Goal: Task Accomplishment & Management: Use online tool/utility

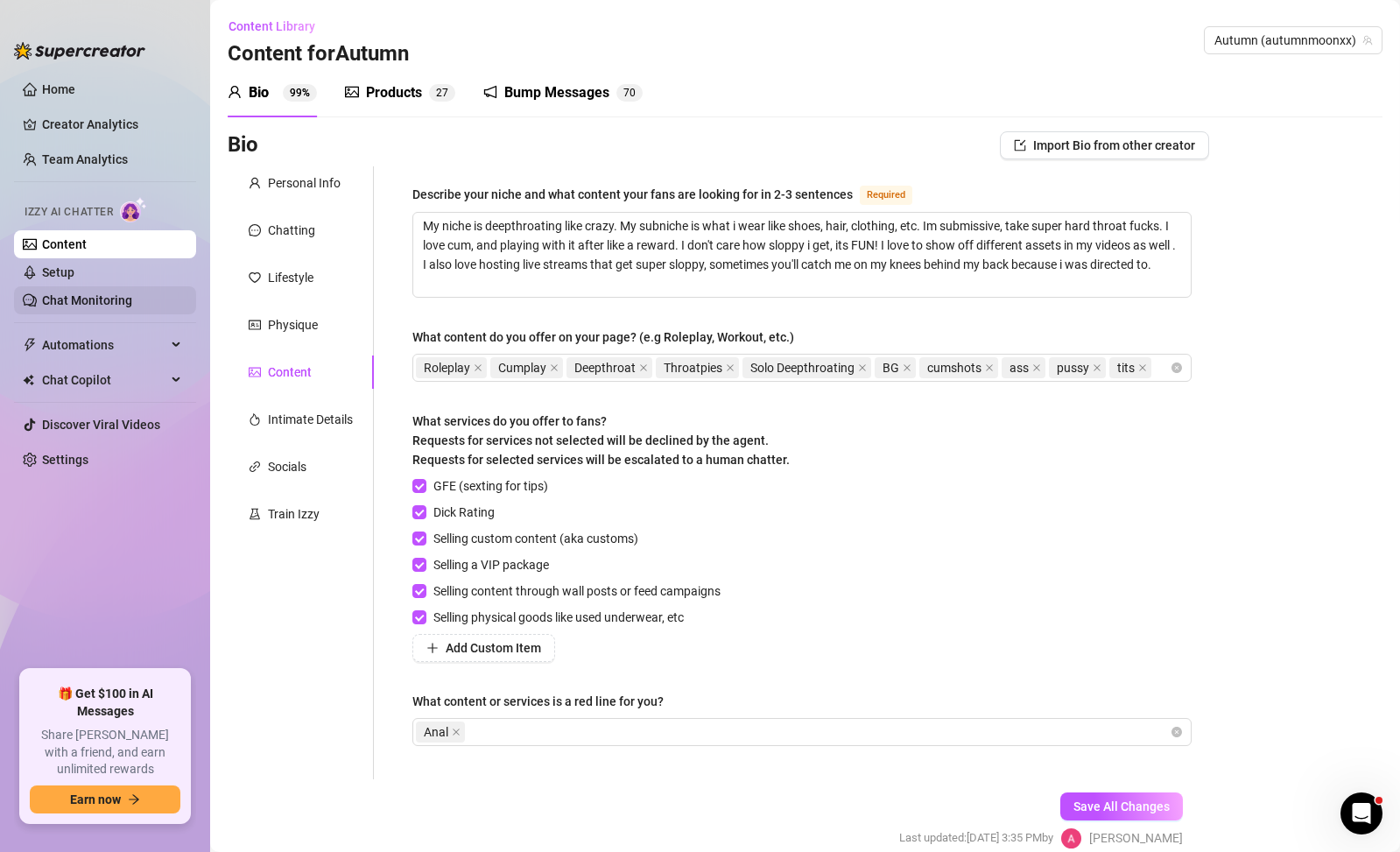
click at [128, 301] on link "Chat Monitoring" at bounding box center [87, 300] width 90 height 14
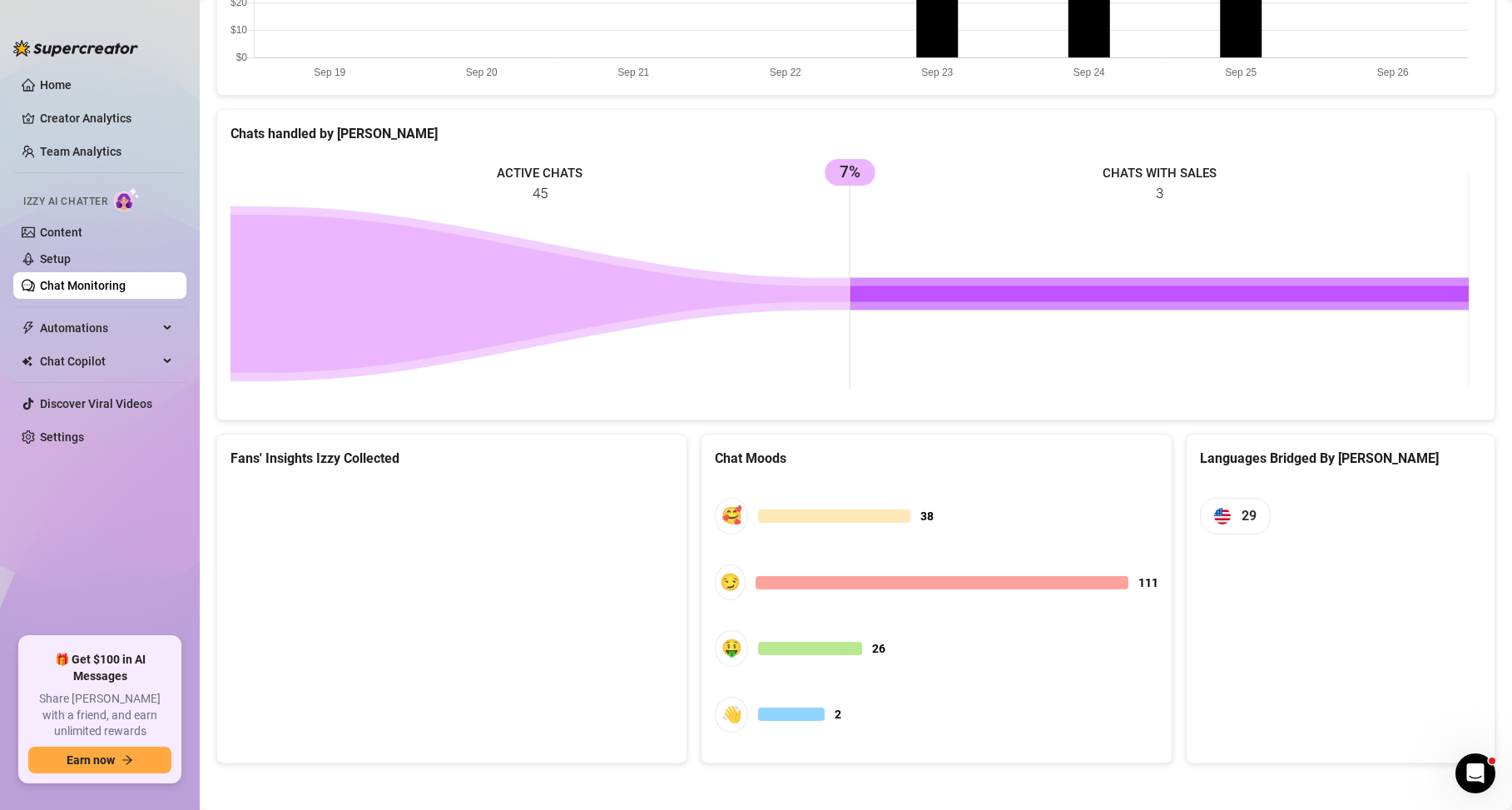
scroll to position [616, 0]
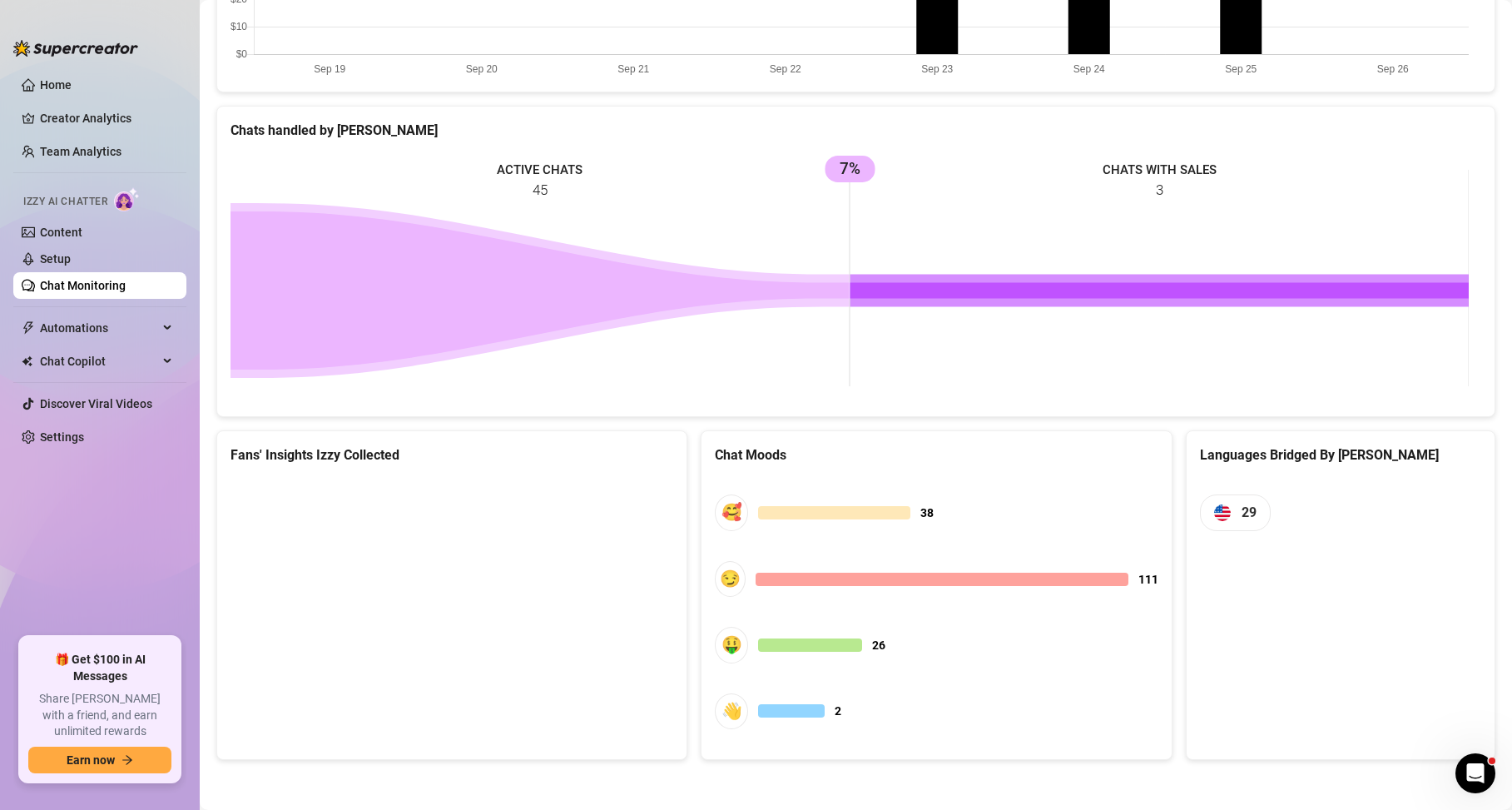
click at [616, 601] on canvas at bounding box center [449, 602] width 438 height 250
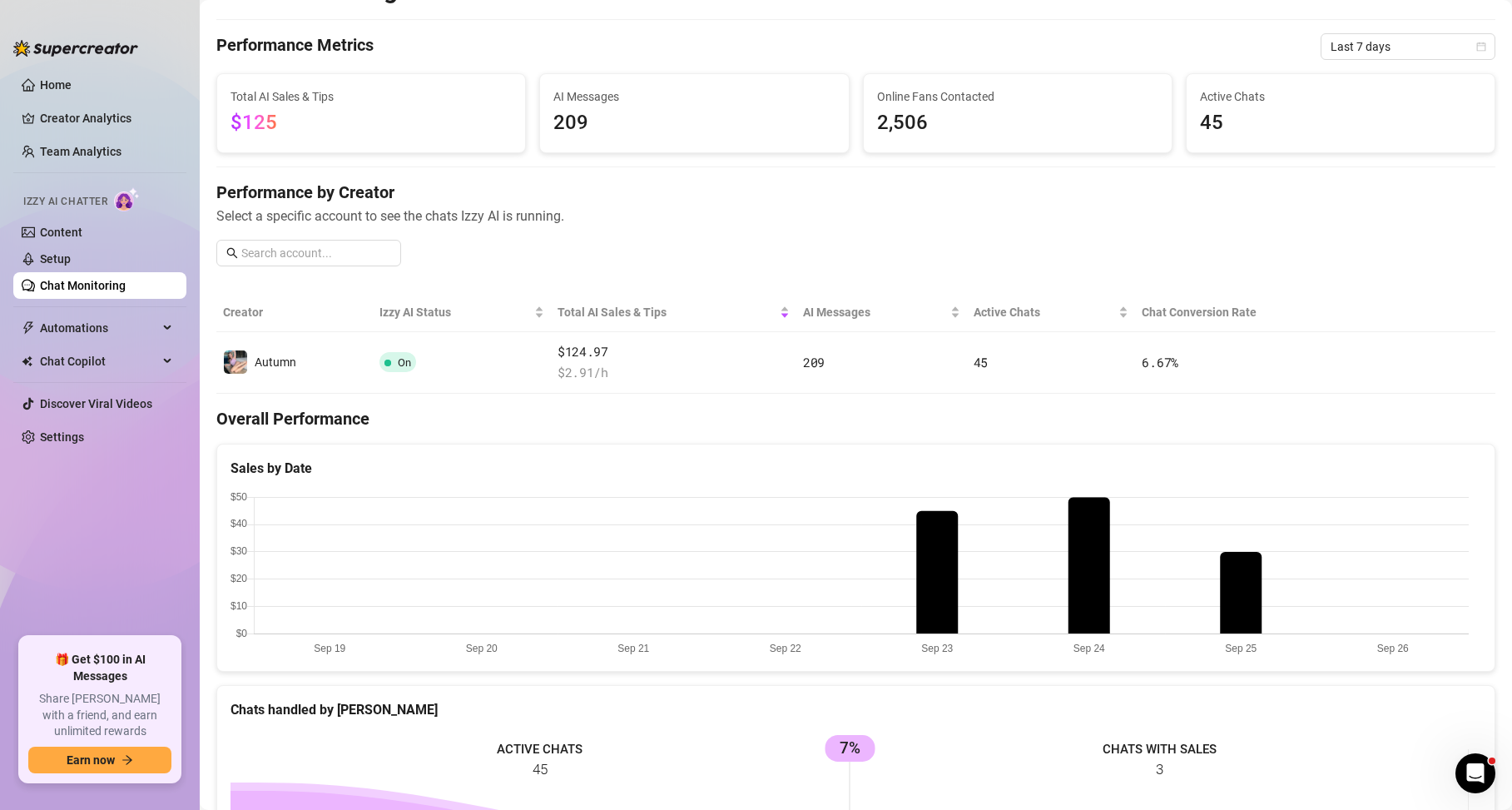
scroll to position [37, 0]
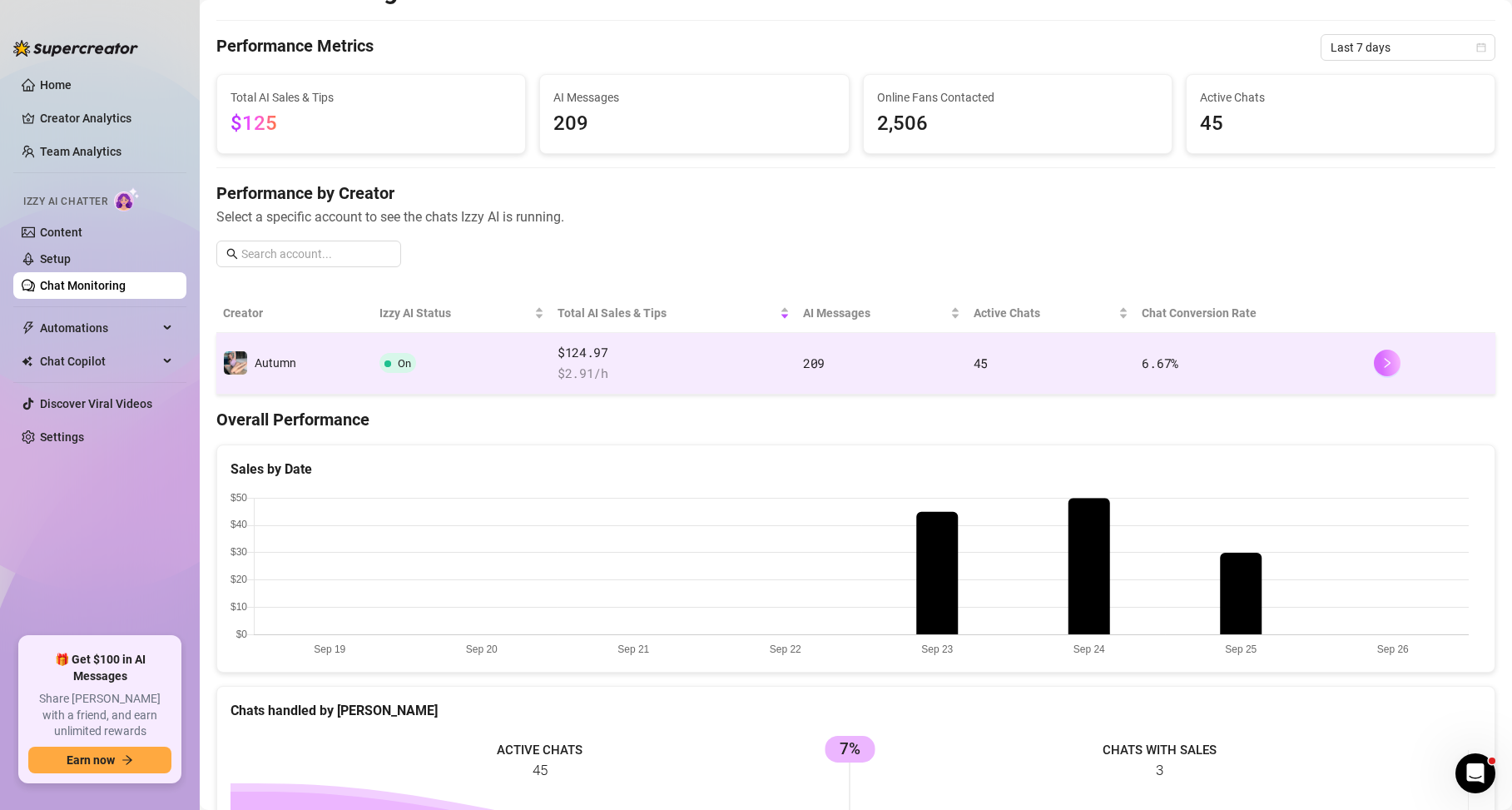
click at [1330, 366] on icon "right" at bounding box center [1387, 363] width 11 height 11
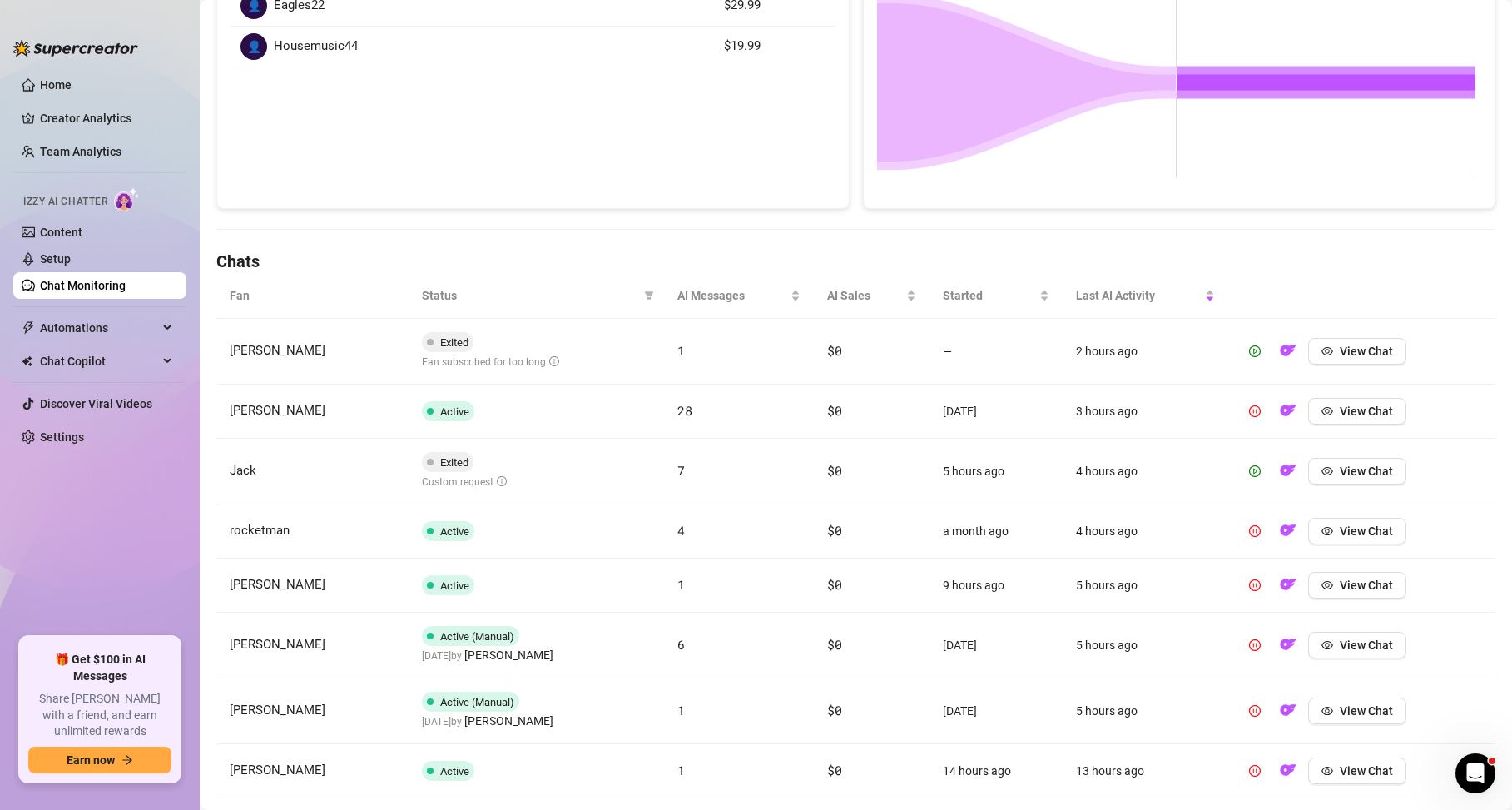
scroll to position [351, 0]
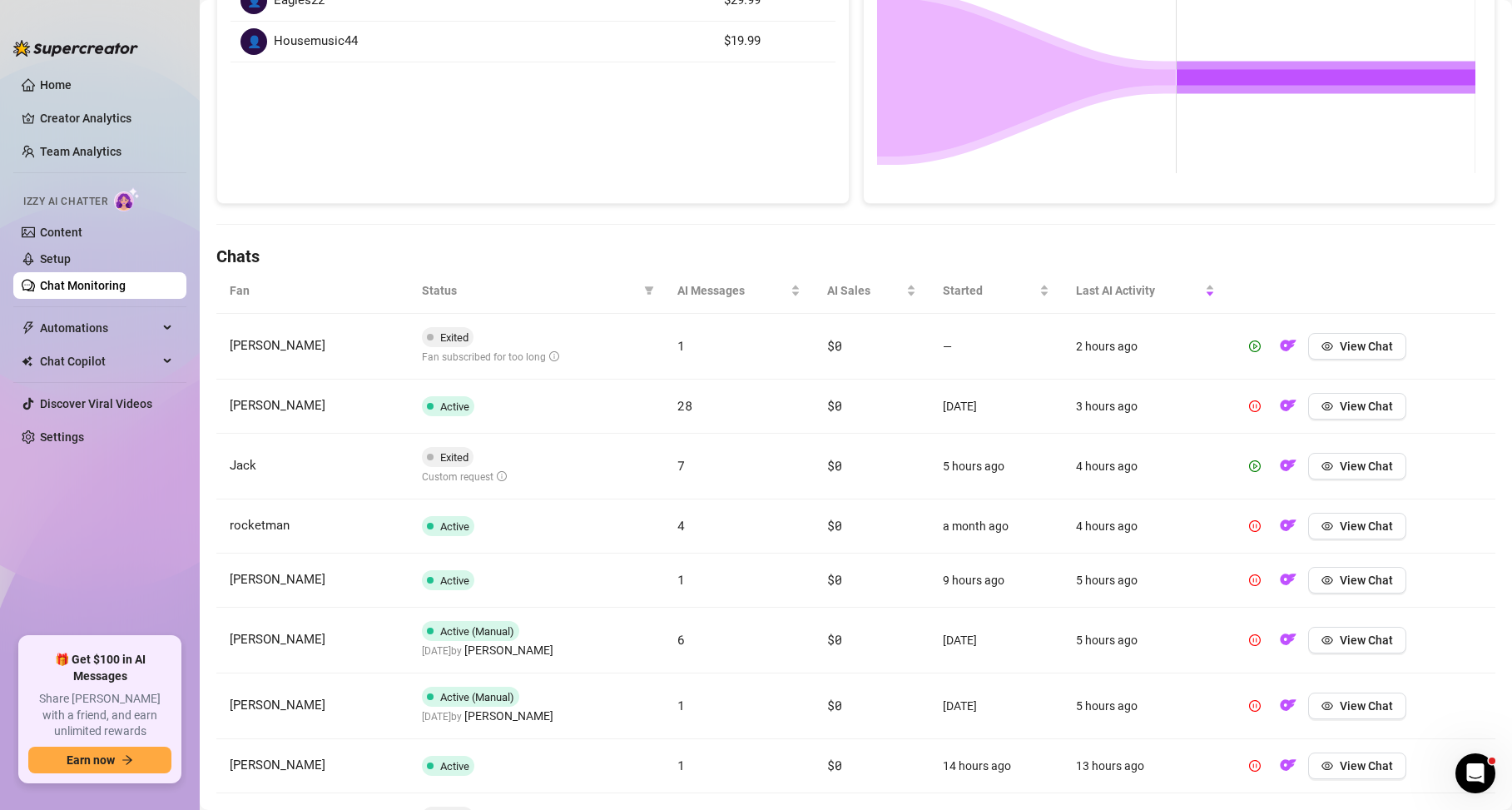
drag, startPoint x: 464, startPoint y: 525, endPoint x: 1051, endPoint y: 502, distance: 587.5
click at [1051, 502] on tr "rocketman Active 4 $0 a month ago 4 hours ago View Chat" at bounding box center [855, 526] width 1279 height 55
click at [1063, 506] on td "4 hours ago" at bounding box center [1146, 526] width 166 height 55
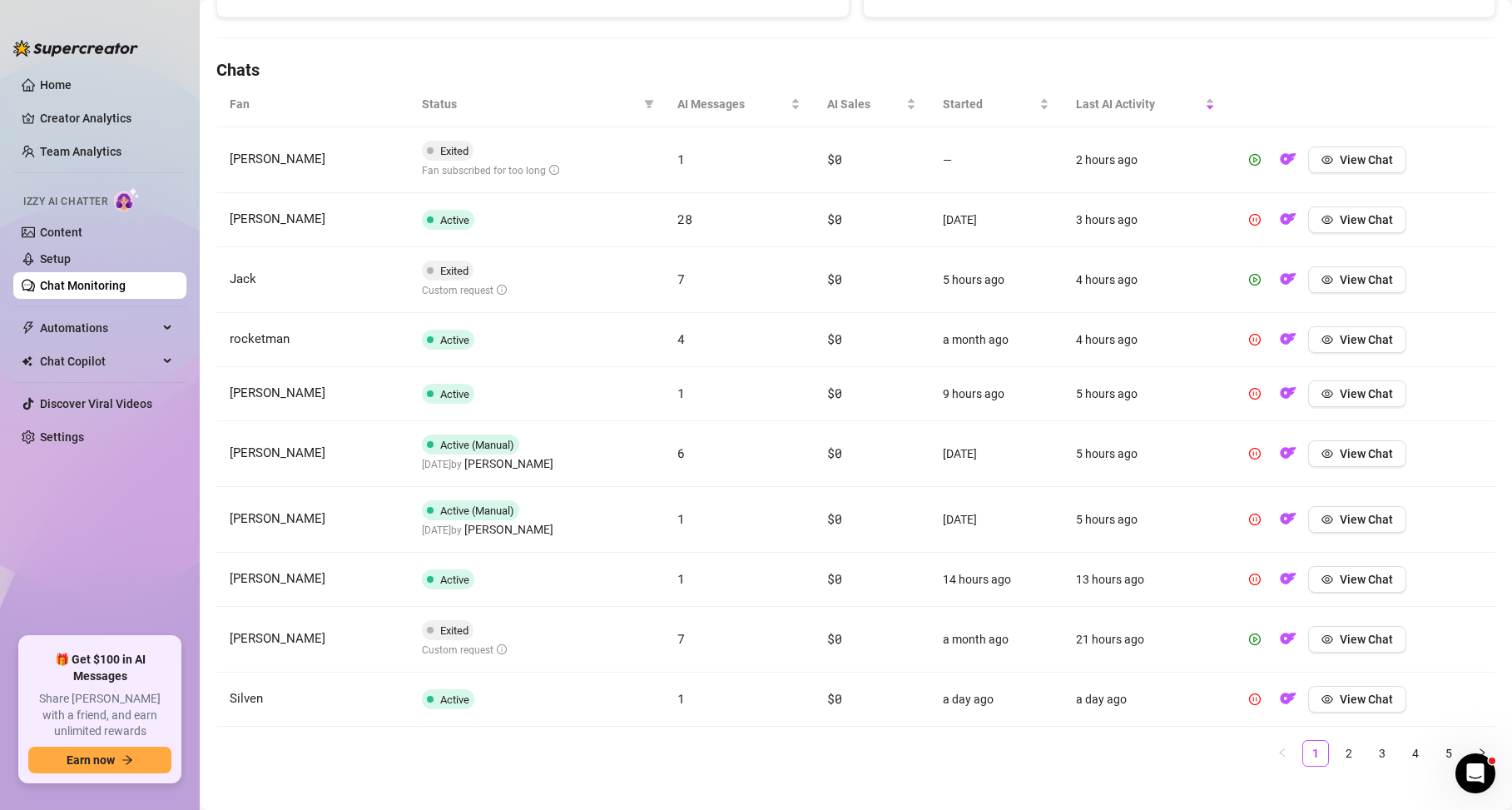
scroll to position [0, 0]
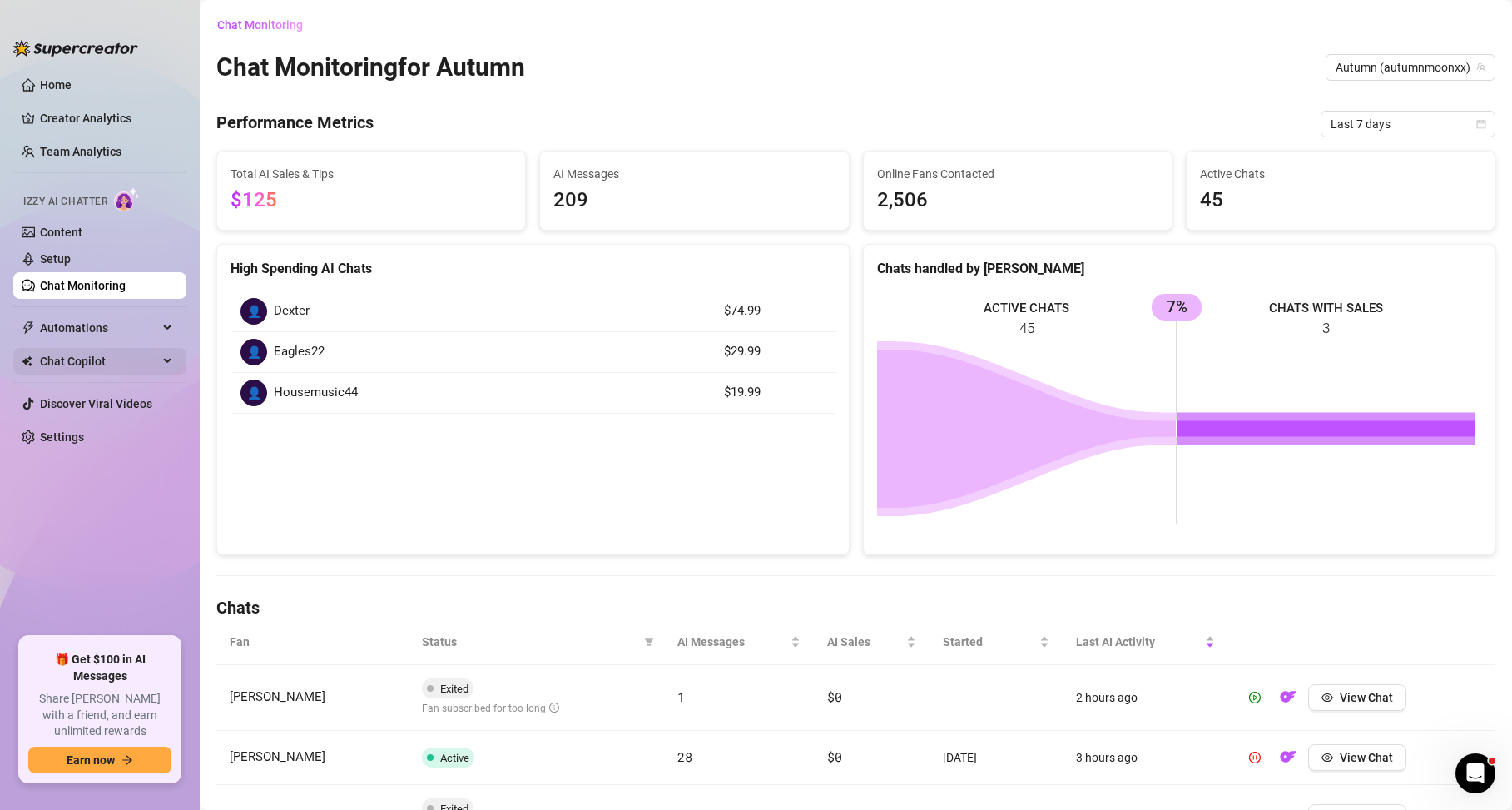
click at [138, 363] on span "Chat Copilot" at bounding box center [100, 361] width 118 height 26
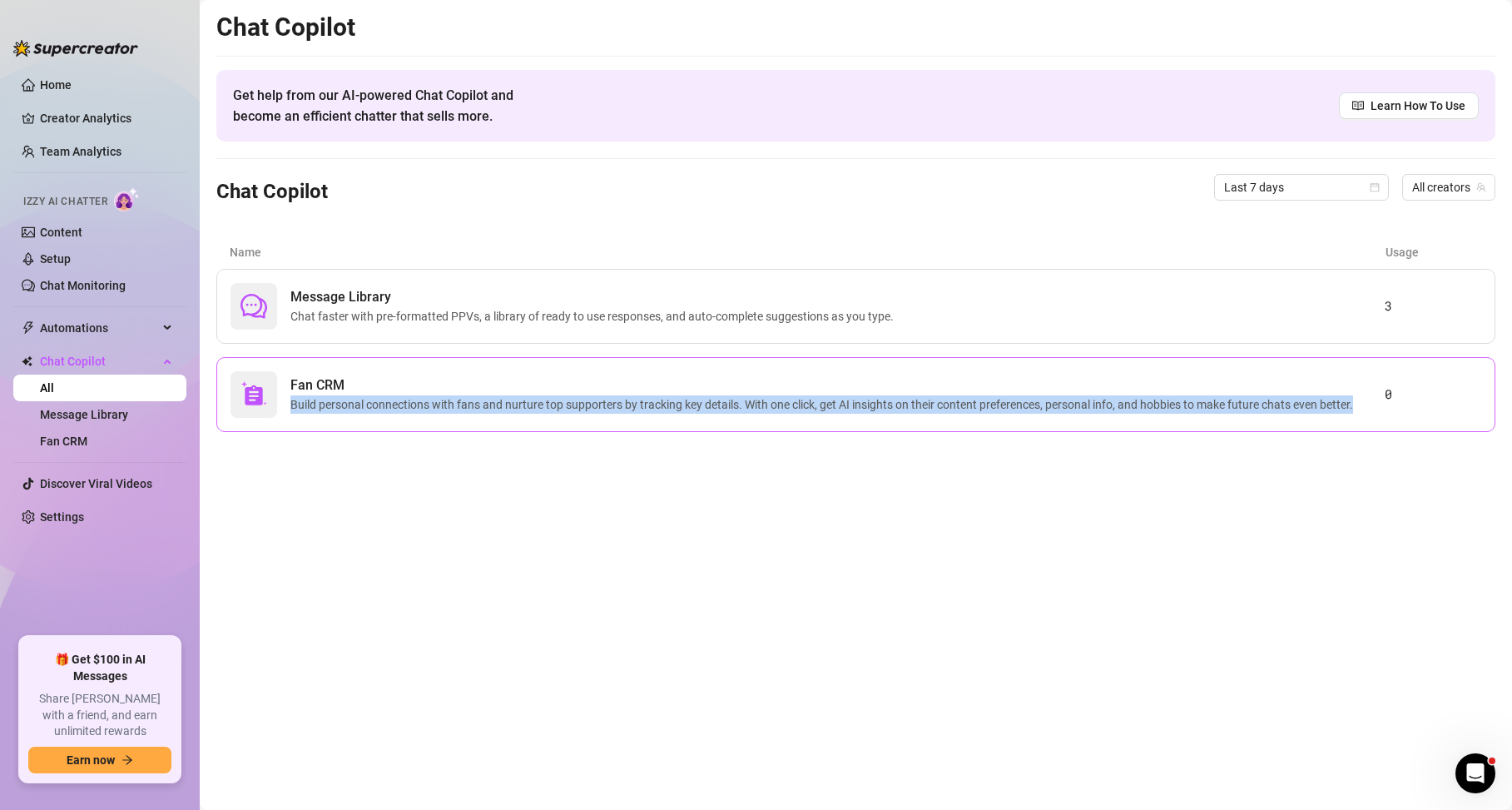
click at [435, 387] on div "Fan CRM Build personal connections with fans and nurture top supporters by trac…" at bounding box center [855, 395] width 1279 height 75
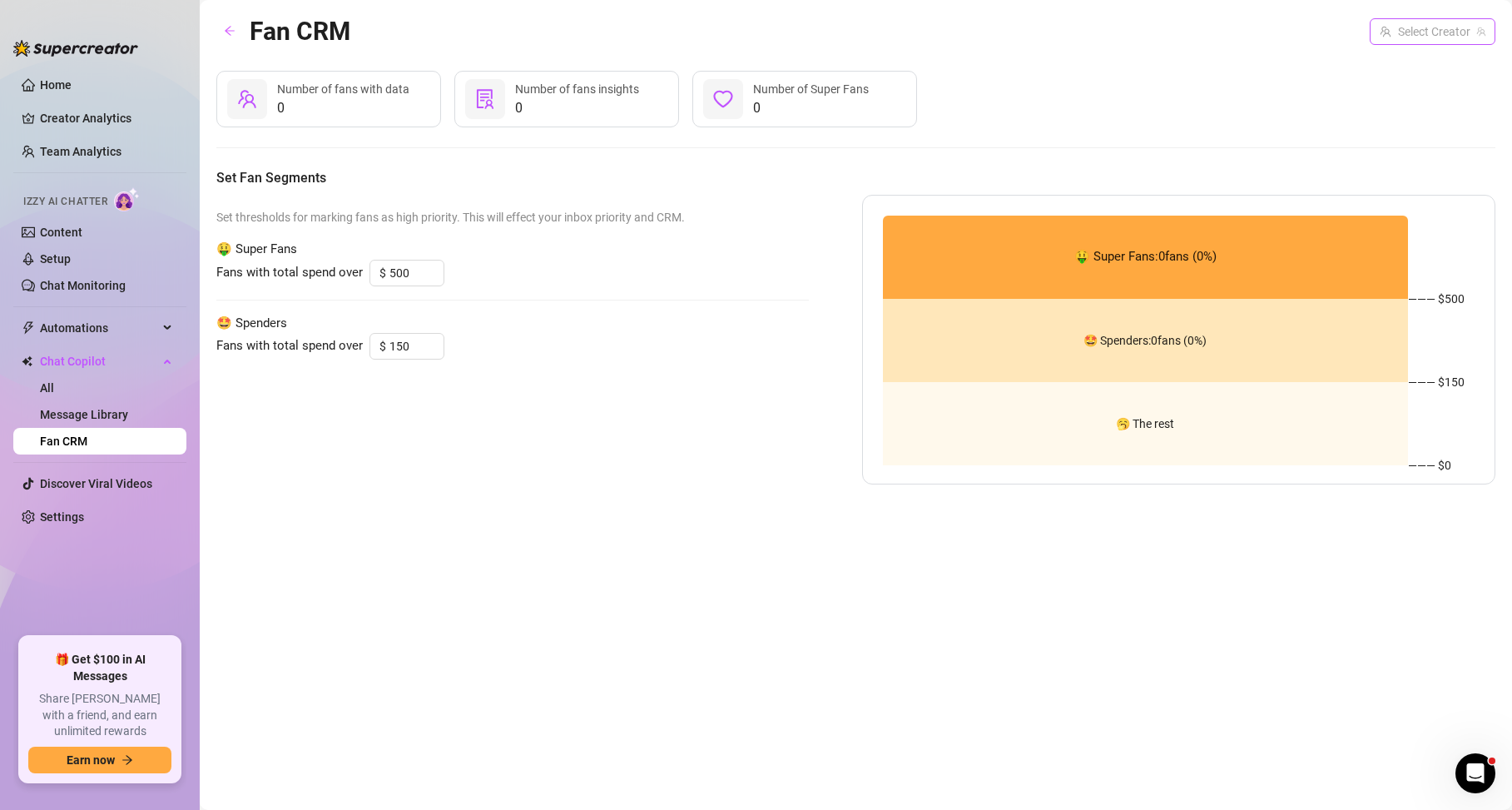
click at [1330, 25] on input "search" at bounding box center [1426, 31] width 91 height 25
click at [1330, 67] on span "( autumnmoonxx )" at bounding box center [1437, 65] width 91 height 18
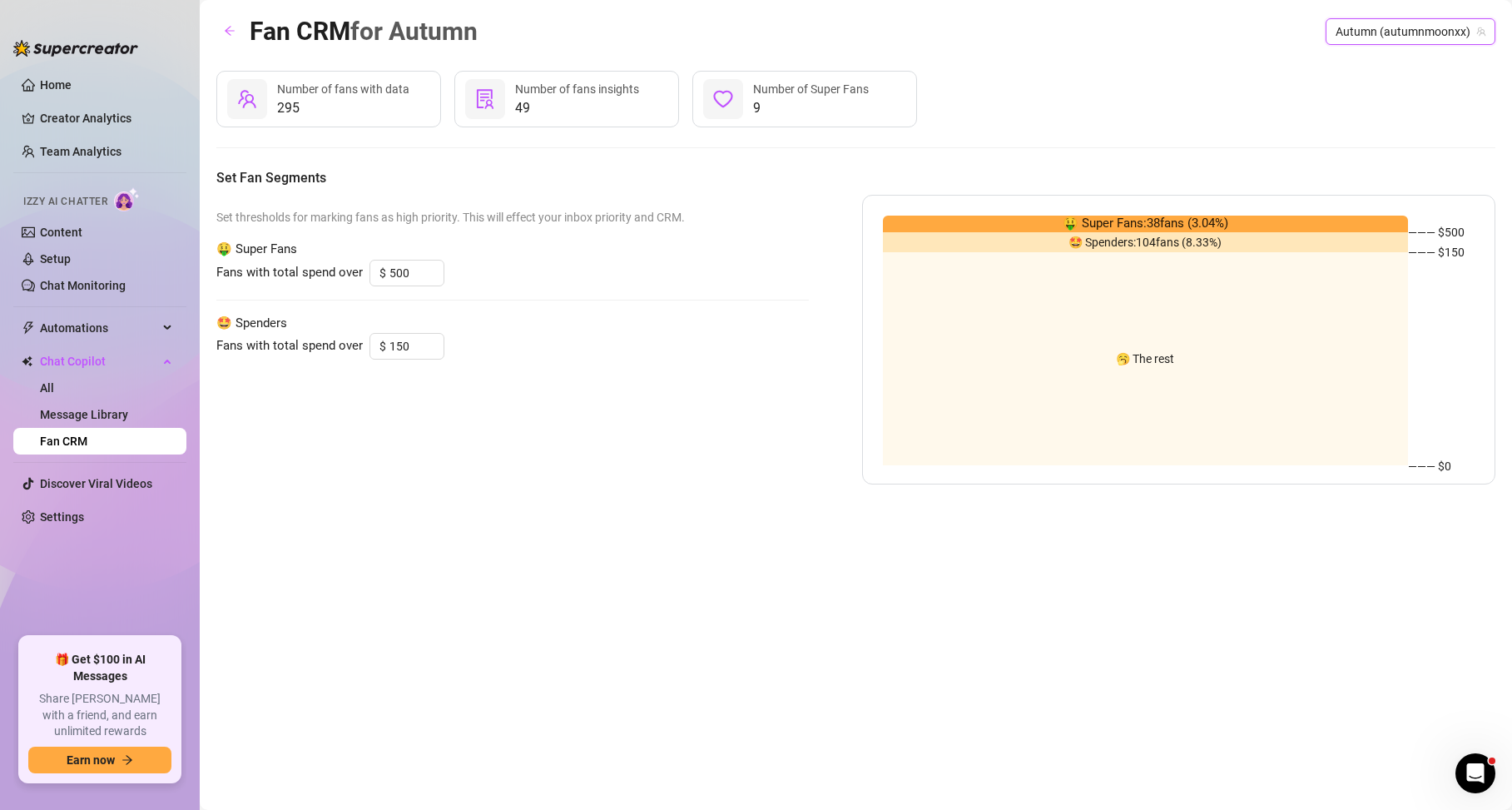
click at [537, 93] on span "Number of fans insights" at bounding box center [577, 89] width 124 height 13
drag, startPoint x: 295, startPoint y: 84, endPoint x: 271, endPoint y: 95, distance: 26.4
click at [295, 84] on span "Number of fans with data" at bounding box center [343, 89] width 132 height 13
click at [262, 99] on div at bounding box center [247, 99] width 40 height 40
click at [261, 99] on div at bounding box center [247, 99] width 40 height 40
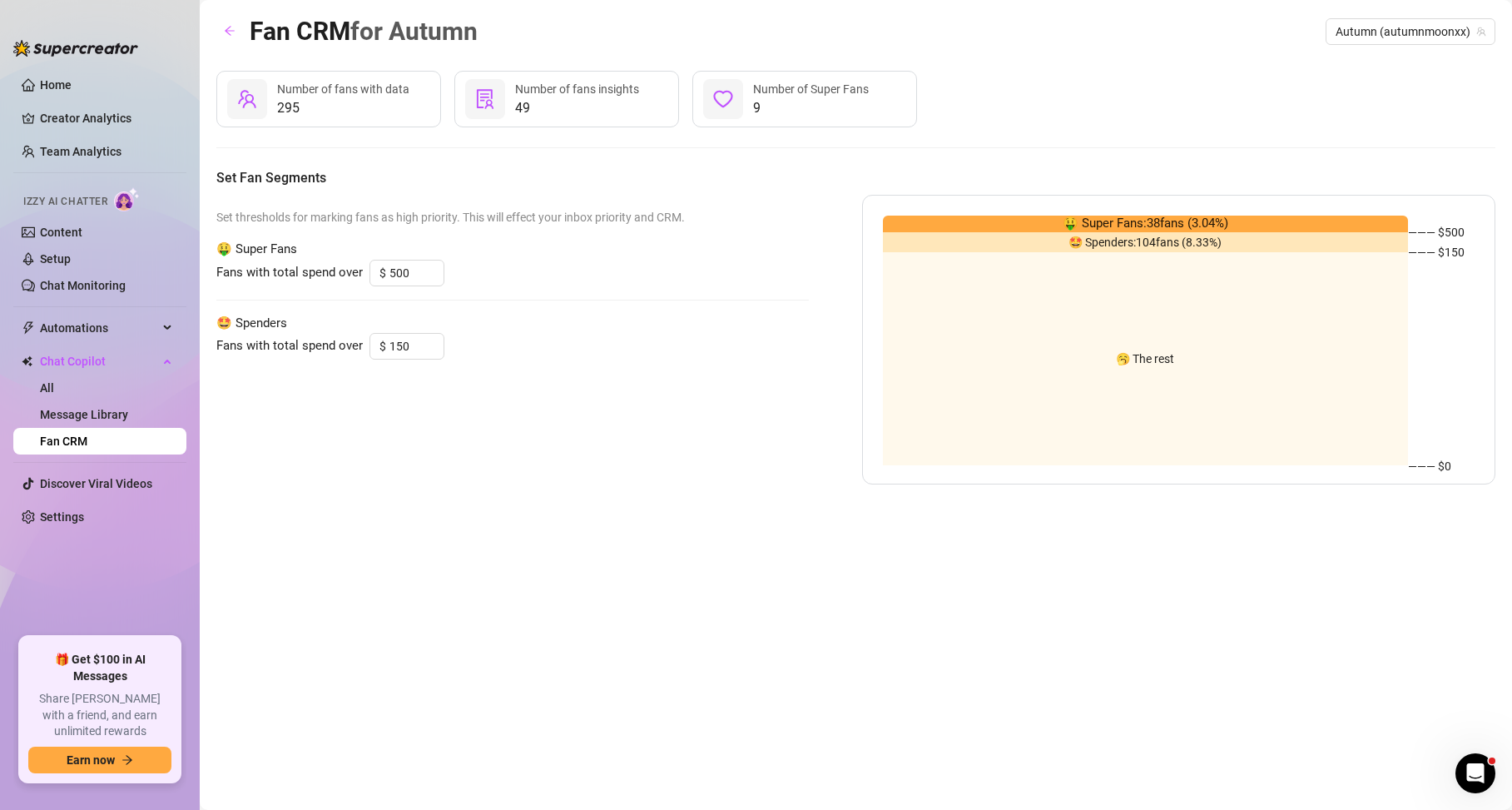
drag, startPoint x: 274, startPoint y: 104, endPoint x: 295, endPoint y: 108, distance: 21.4
click at [282, 105] on div "295 Number of fans with data" at bounding box center [328, 99] width 225 height 56
click at [375, 111] on span "295" at bounding box center [343, 108] width 132 height 20
drag, startPoint x: 605, startPoint y: 127, endPoint x: 806, endPoint y: 117, distance: 201.2
click at [776, 120] on div "295 Number of fans with data 49 Number of fans insights 9 Number of Super Fans" at bounding box center [855, 99] width 1279 height 56
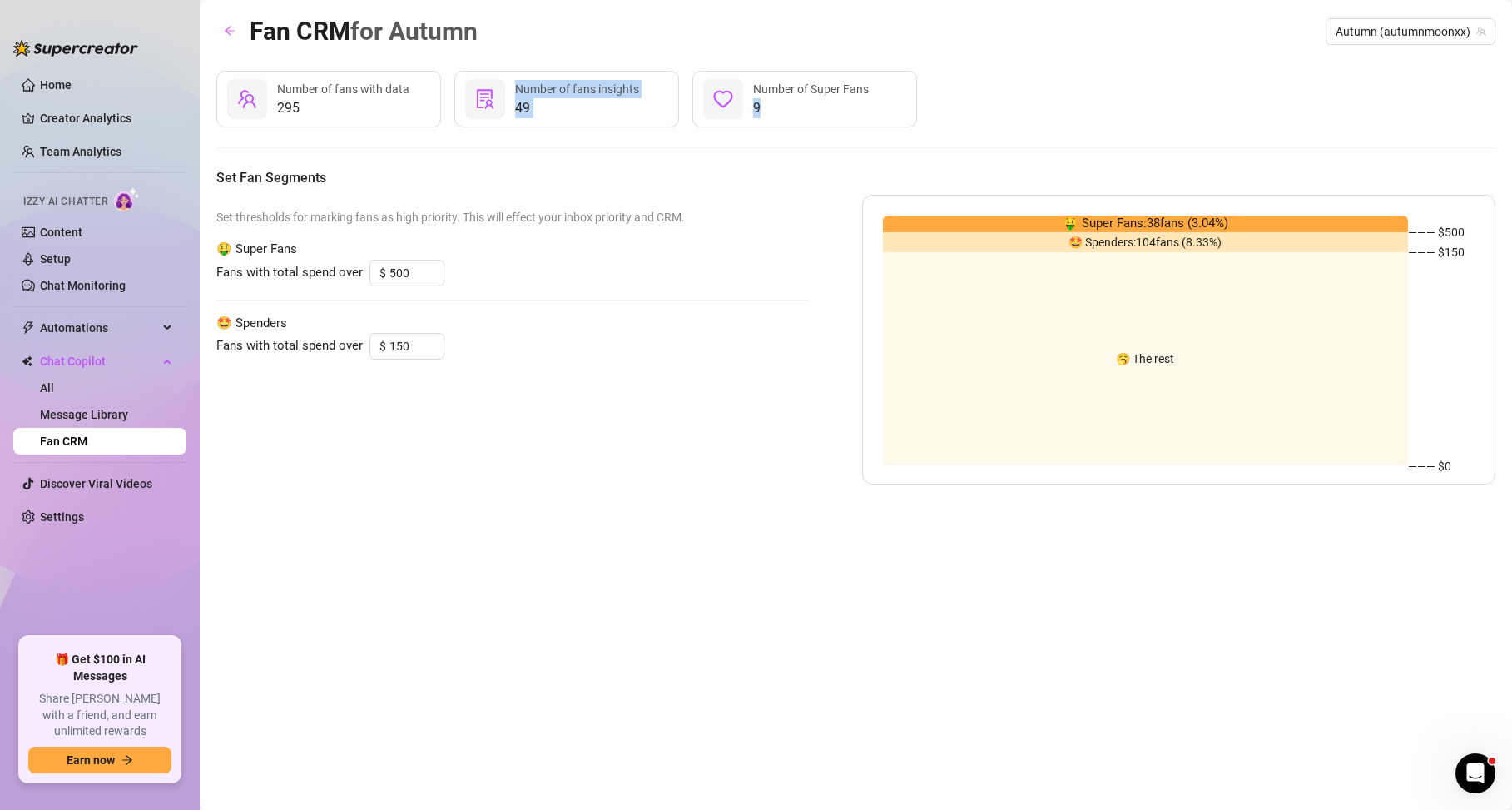
click at [821, 115] on span "9" at bounding box center [811, 108] width 116 height 20
click at [817, 101] on span "9" at bounding box center [811, 108] width 116 height 20
click at [469, 210] on span "Set thresholds for marking fans as high priority. This will effect your inbox p…" at bounding box center [512, 216] width 593 height 18
click at [1172, 359] on span "🥱 The rest" at bounding box center [1146, 359] width 58 height 0
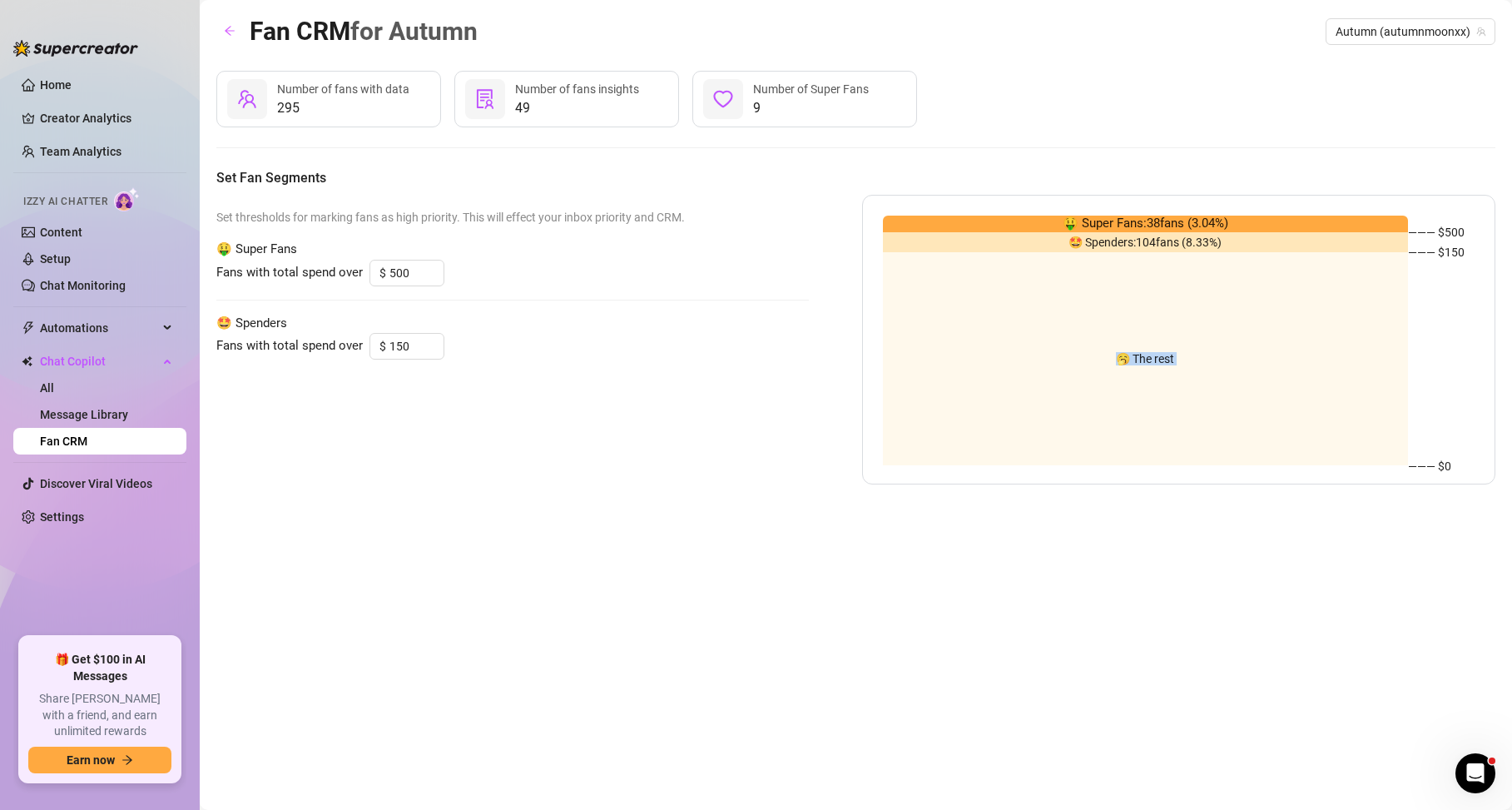
click at [1172, 359] on span "🥱 The rest" at bounding box center [1146, 359] width 58 height 0
drag, startPoint x: 1137, startPoint y: 352, endPoint x: 0, endPoint y: 165, distance: 1152.3
click at [0, 165] on div "Home Creator Analytics Team Analytics Izzy AI Chatter Content Setup Chat Monito…" at bounding box center [756, 405] width 1512 height 810
